Goal: Task Accomplishment & Management: Complete application form

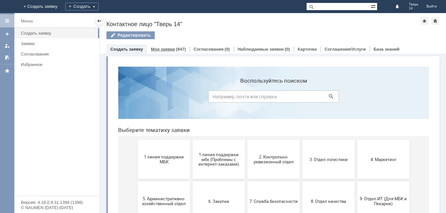
click at [176, 47] on div "(947)" at bounding box center [181, 49] width 10 height 5
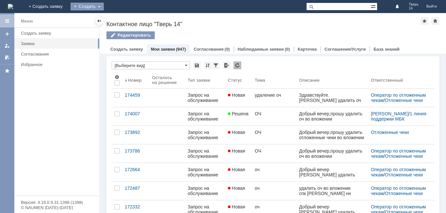
click at [104, 5] on div "Создать" at bounding box center [86, 7] width 33 height 8
click at [121, 20] on link "Заявка" at bounding box center [97, 20] width 50 height 8
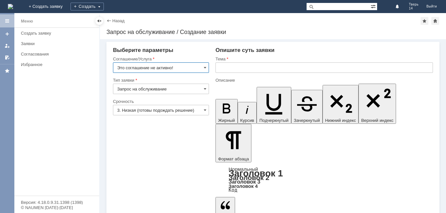
click at [233, 67] on input "text" at bounding box center [323, 67] width 217 height 10
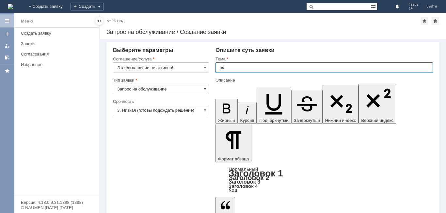
type input "оч"
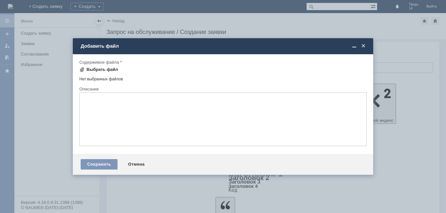
click at [90, 68] on div "Выбрать файл" at bounding box center [102, 69] width 32 height 5
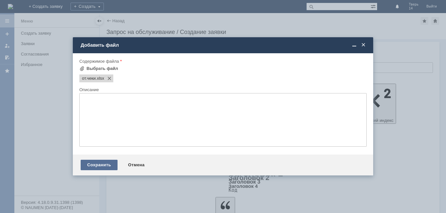
click at [92, 160] on div "Сохранить" at bounding box center [99, 165] width 37 height 10
